Goal: Transaction & Acquisition: Purchase product/service

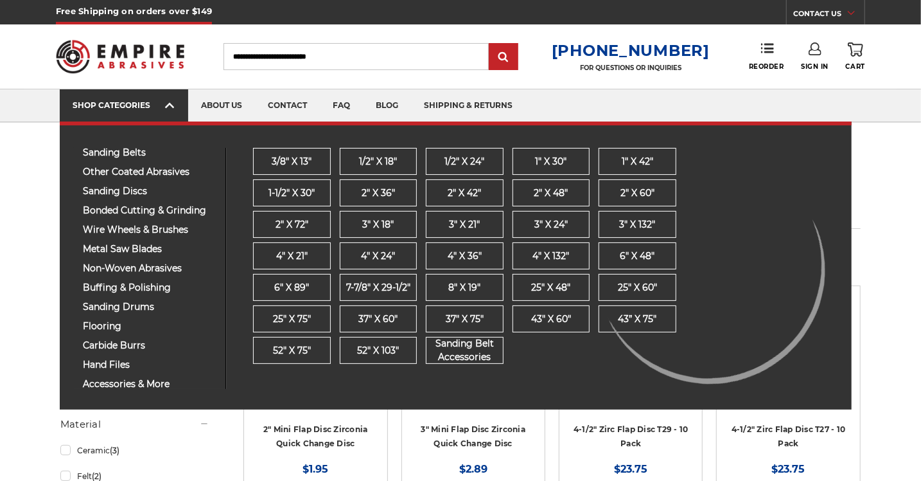
click at [170, 103] on use at bounding box center [169, 105] width 9 height 5
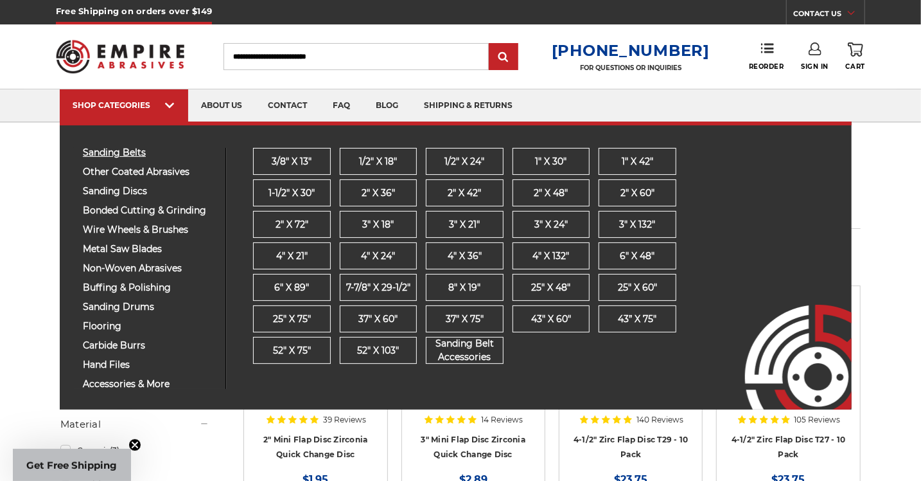
click at [129, 152] on span "sanding belts" at bounding box center [149, 153] width 133 height 10
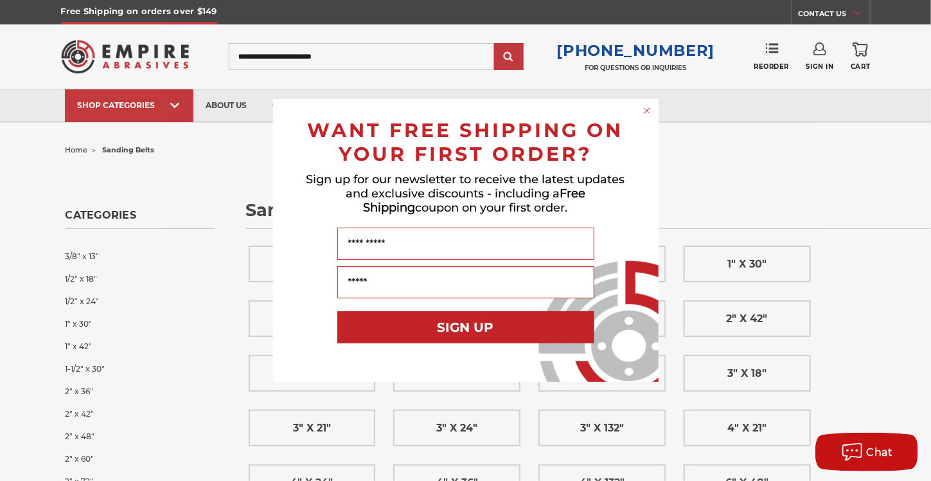
click at [642, 109] on circle "Close dialog" at bounding box center [647, 111] width 12 height 12
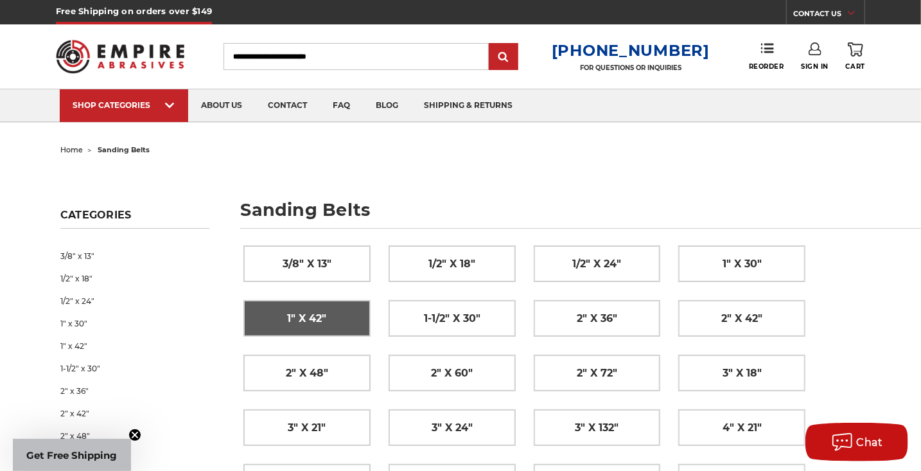
click at [274, 322] on link "1" x 42"" at bounding box center [307, 318] width 126 height 35
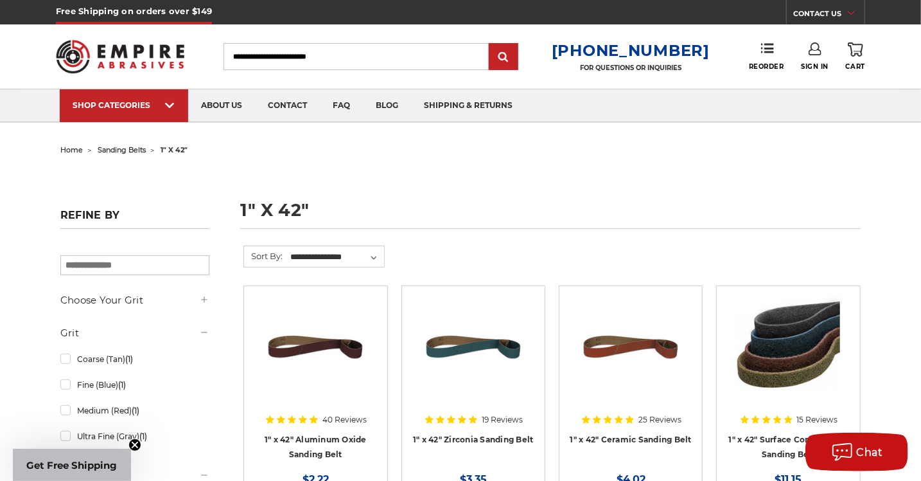
click at [483, 353] on img at bounding box center [473, 346] width 103 height 103
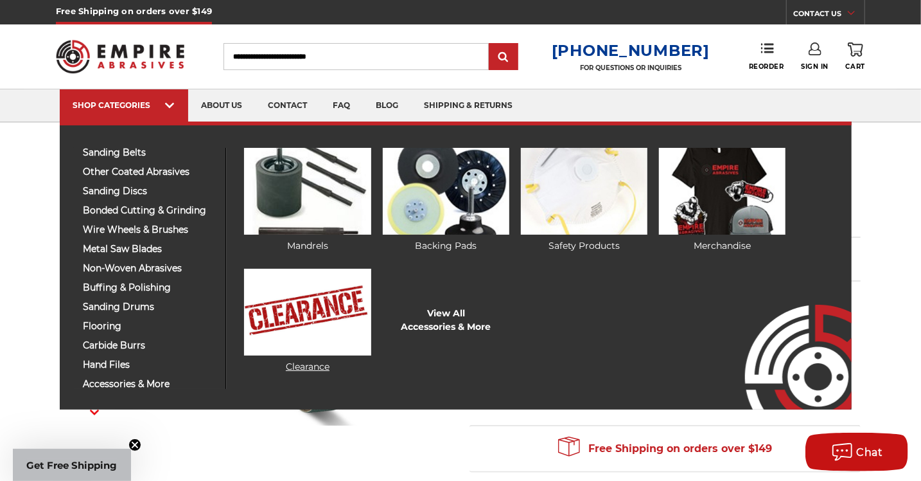
click at [304, 369] on link "Clearance" at bounding box center [307, 321] width 127 height 105
